Goal: Find specific page/section

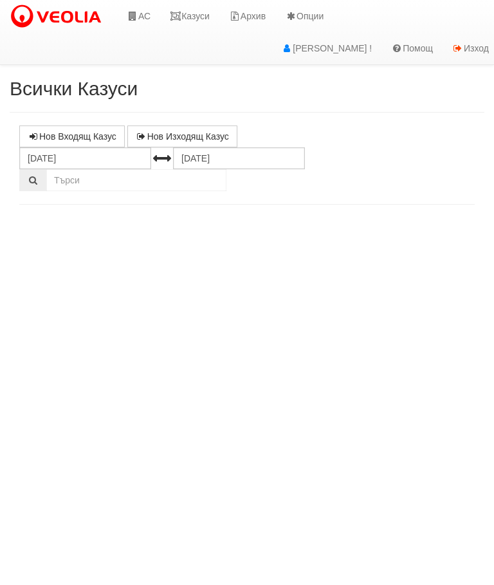
select select "10"
select select "1"
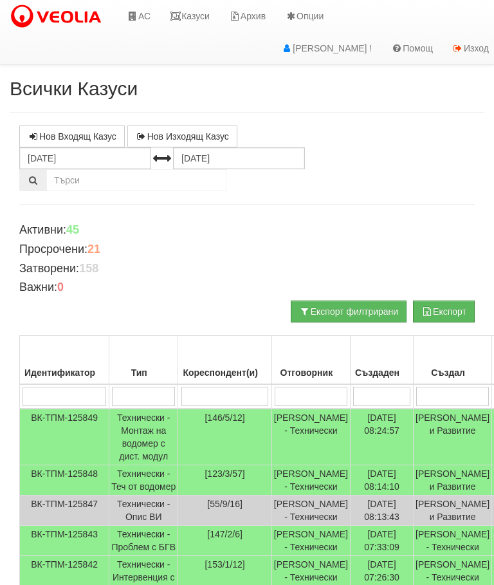
click at [190, 9] on link "Казуси" at bounding box center [189, 16] width 59 height 32
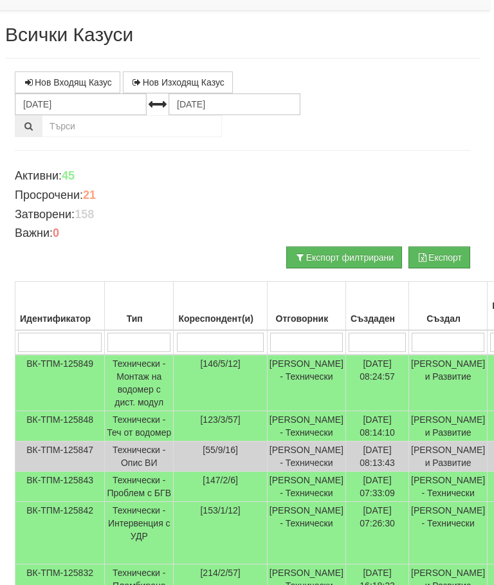
scroll to position [0, 5]
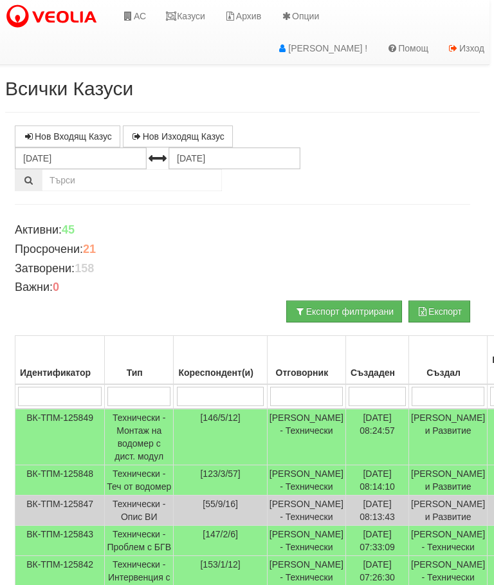
click at [183, 15] on link "Казуси" at bounding box center [185, 16] width 59 height 32
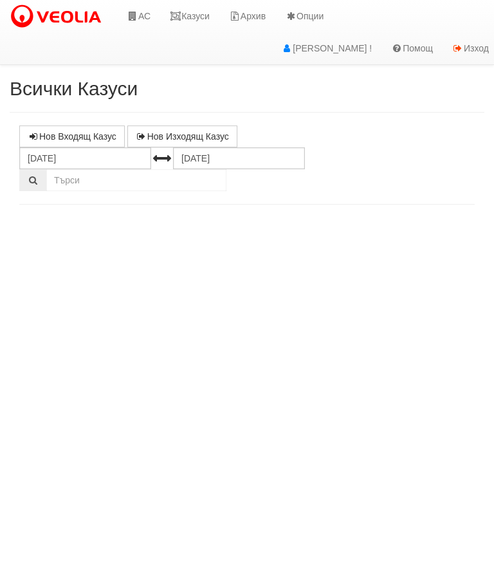
select select "10"
select select "1"
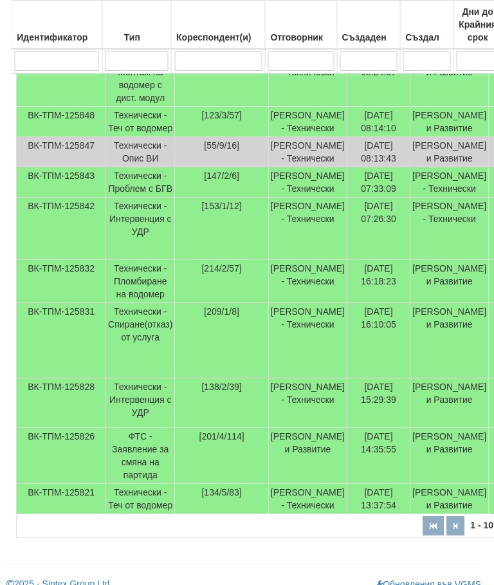
scroll to position [358, 0]
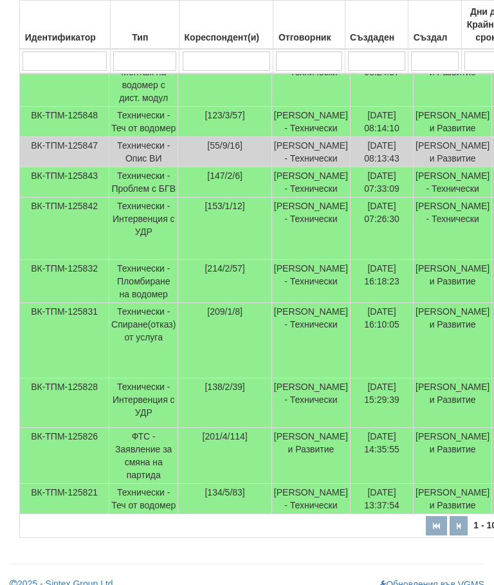
click at [141, 197] on td "Технически - Проблем с БГВ" at bounding box center [143, 182] width 69 height 30
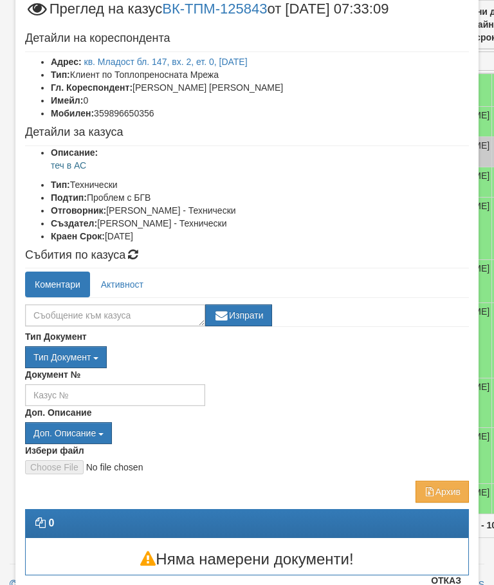
scroll to position [39, 0]
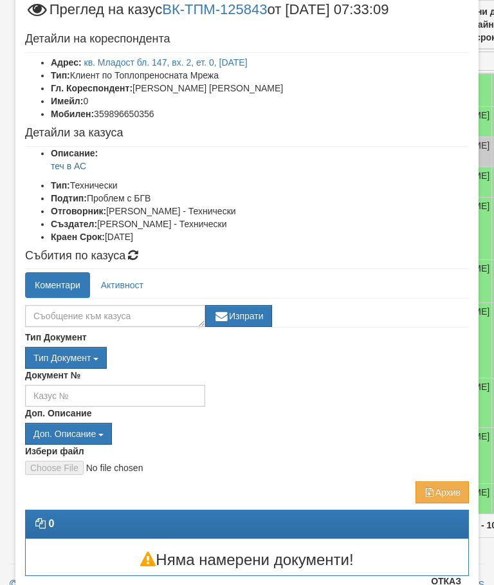
click at [448, 584] on button "Отказ" at bounding box center [446, 580] width 46 height 21
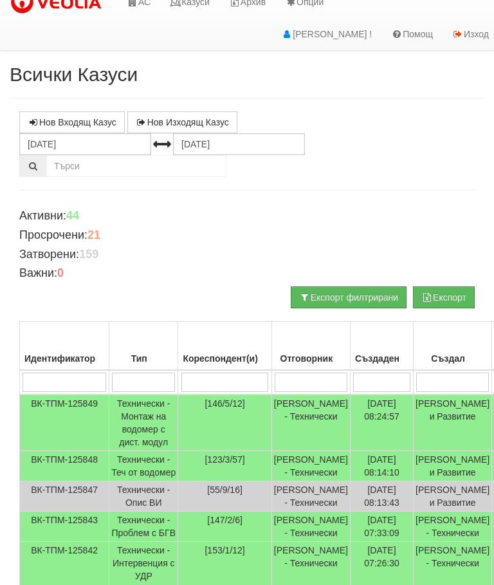
scroll to position [0, 0]
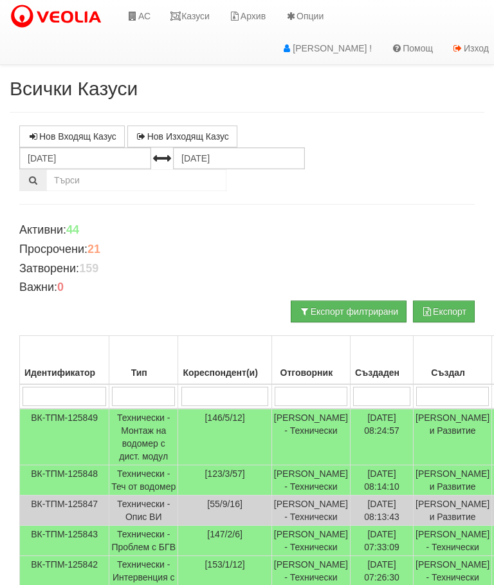
click at [195, 14] on link "Казуси" at bounding box center [189, 16] width 59 height 32
